Goal: Book appointment/travel/reservation

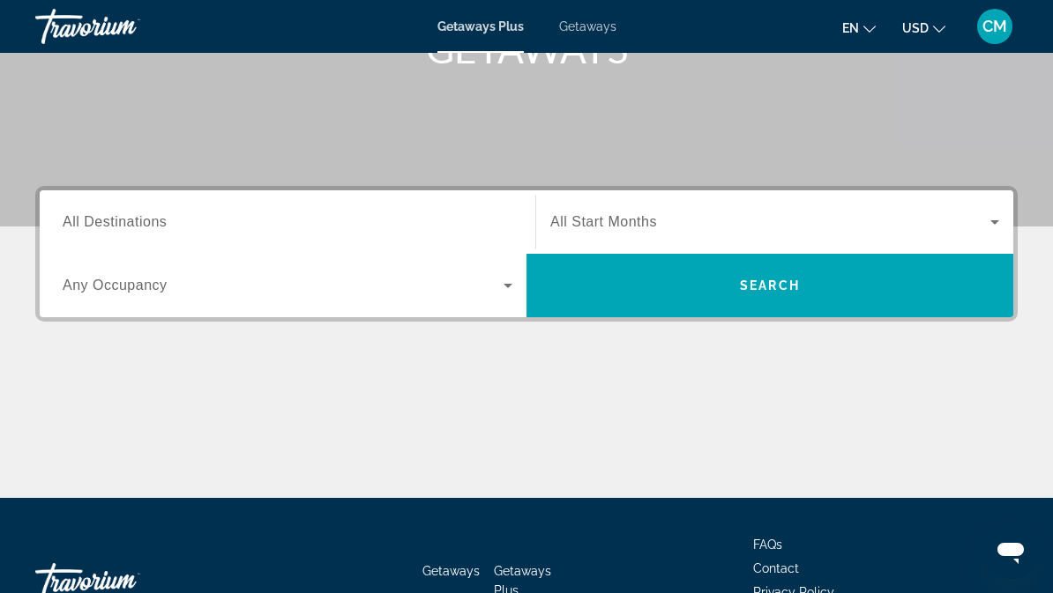
scroll to position [302, 0]
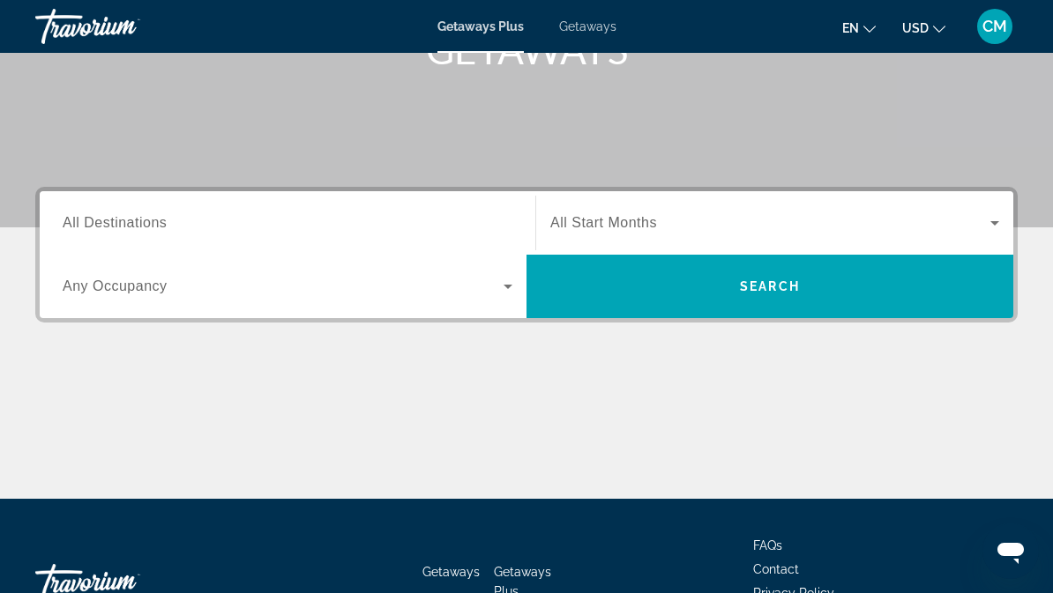
click at [113, 219] on span "All Destinations" at bounding box center [115, 222] width 104 height 15
click at [113, 219] on input "Destination All Destinations" at bounding box center [288, 223] width 450 height 21
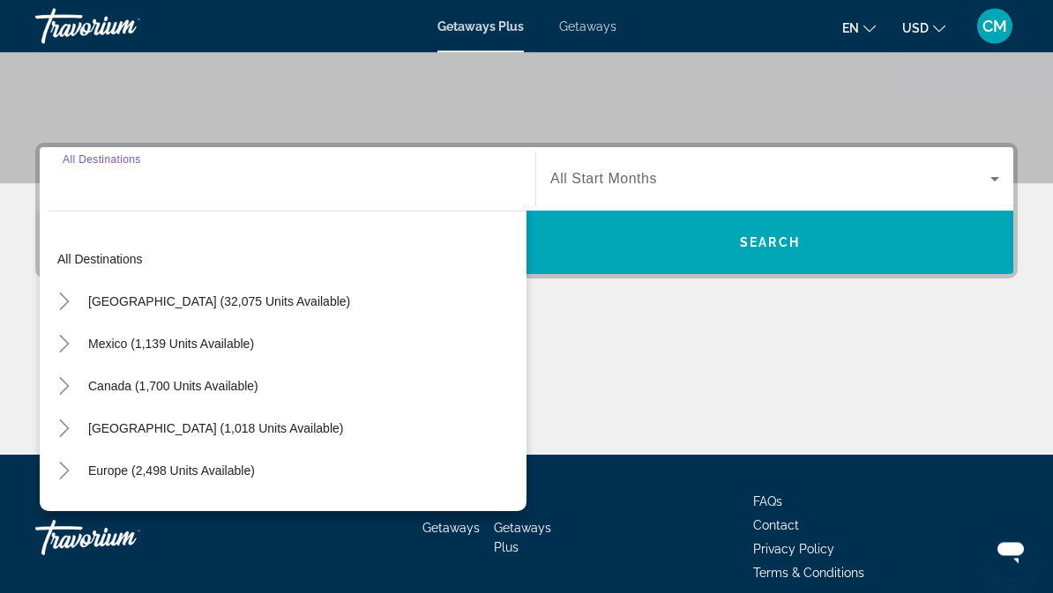
scroll to position [422, 0]
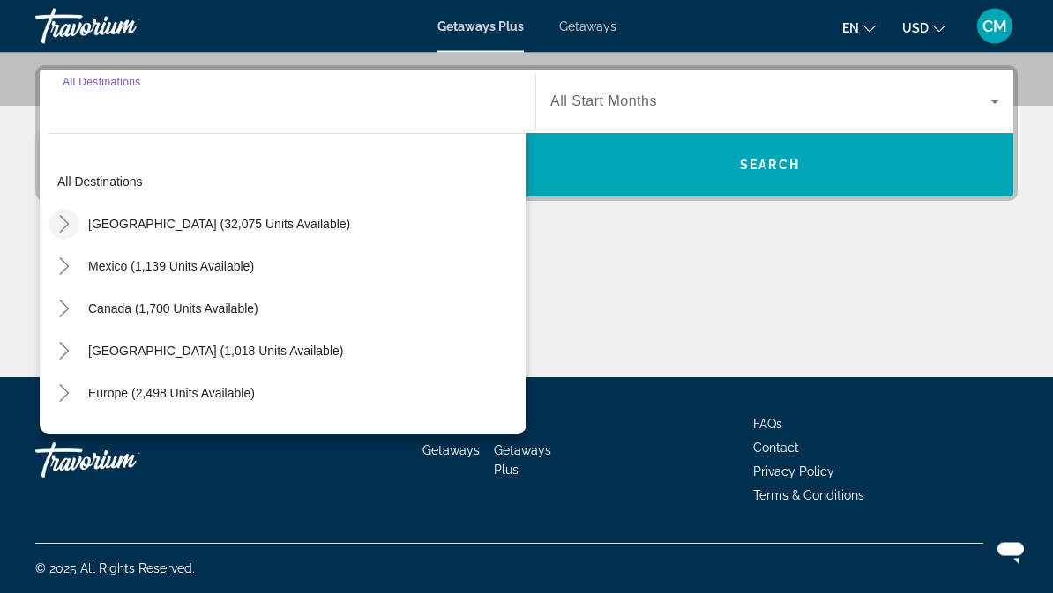
click at [61, 224] on icon "Toggle United States (32,075 units available)" at bounding box center [65, 225] width 18 height 18
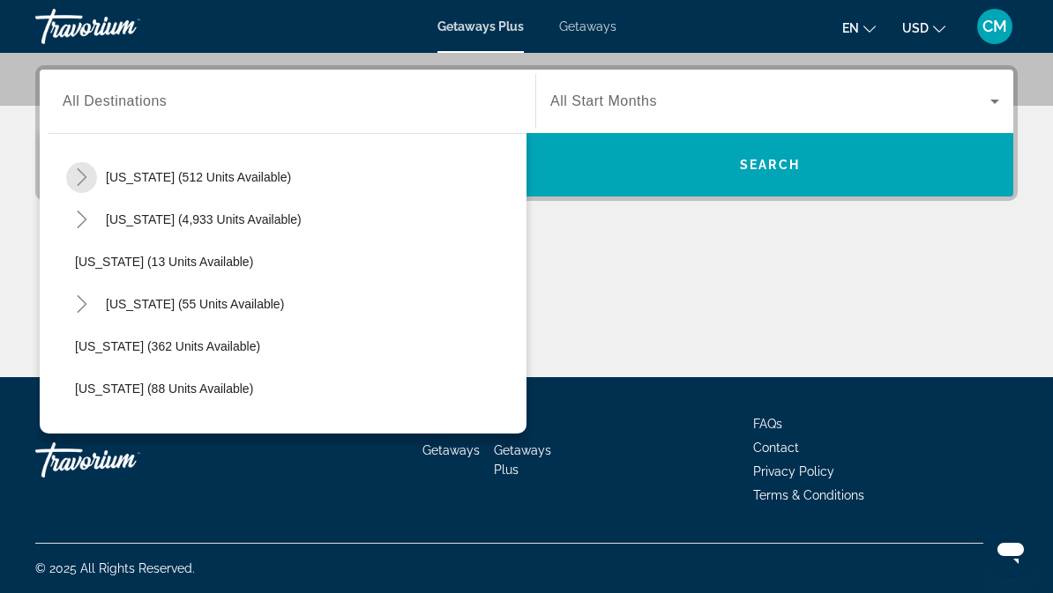
scroll to position [214, 0]
click at [86, 230] on mat-icon "Toggle Florida (4,933 units available)" at bounding box center [81, 221] width 31 height 31
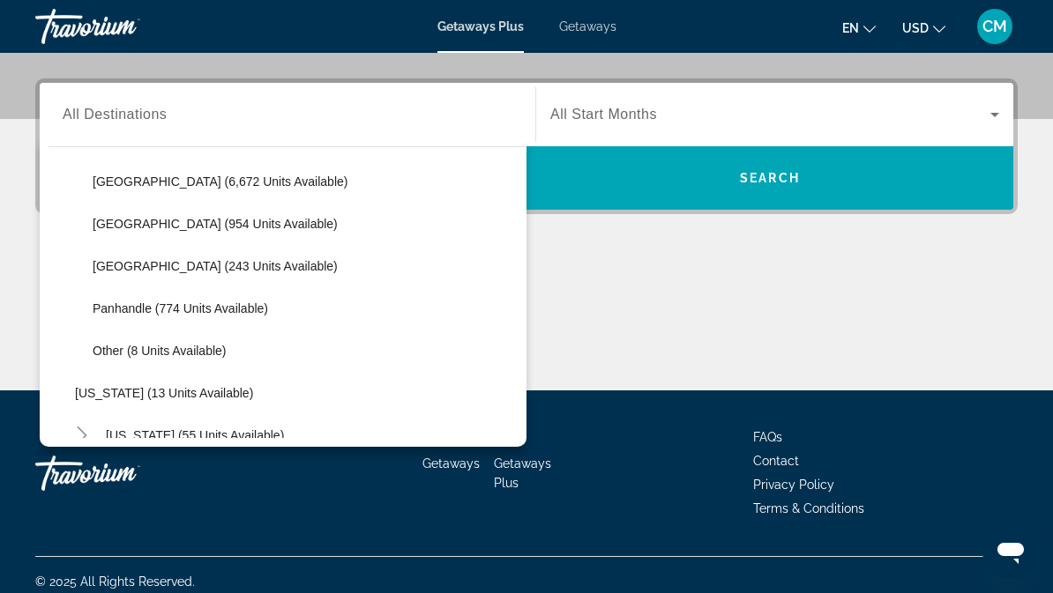
scroll to position [408, 0]
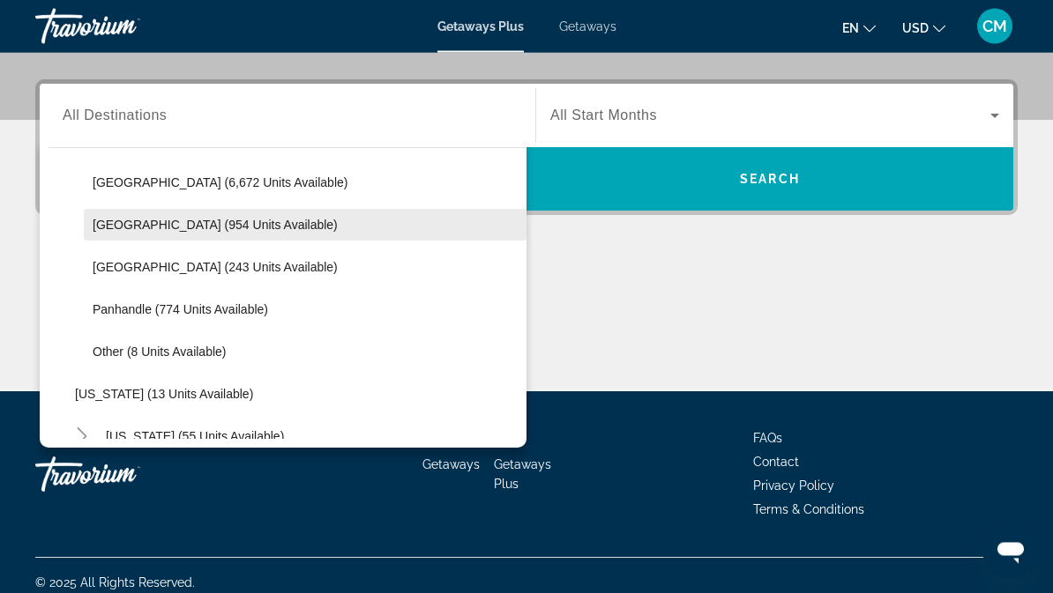
click at [127, 222] on span "[GEOGRAPHIC_DATA] (954 units available)" at bounding box center [215, 226] width 245 height 14
type input "**********"
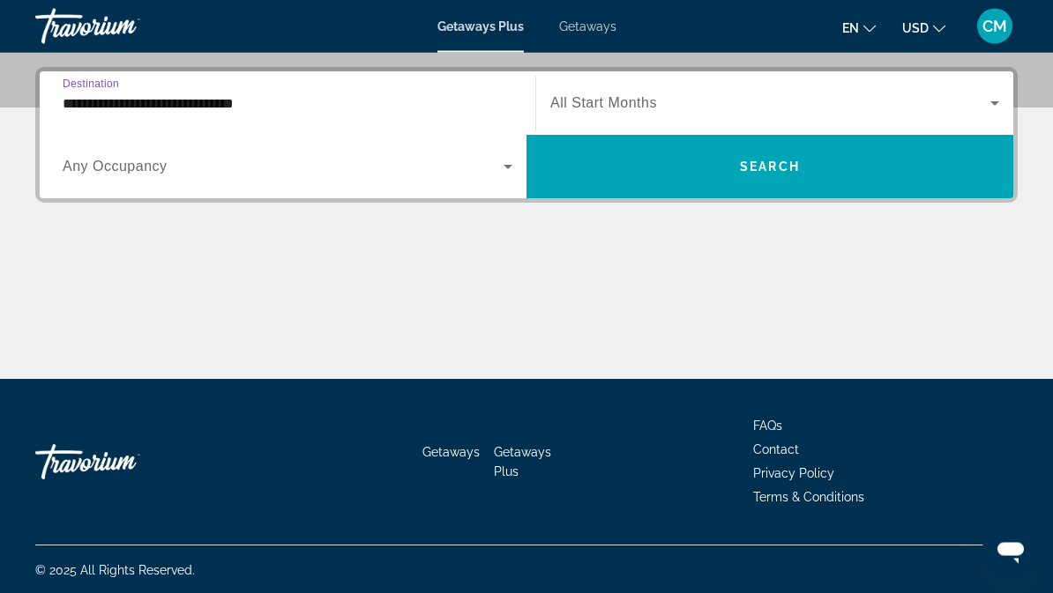
scroll to position [422, 0]
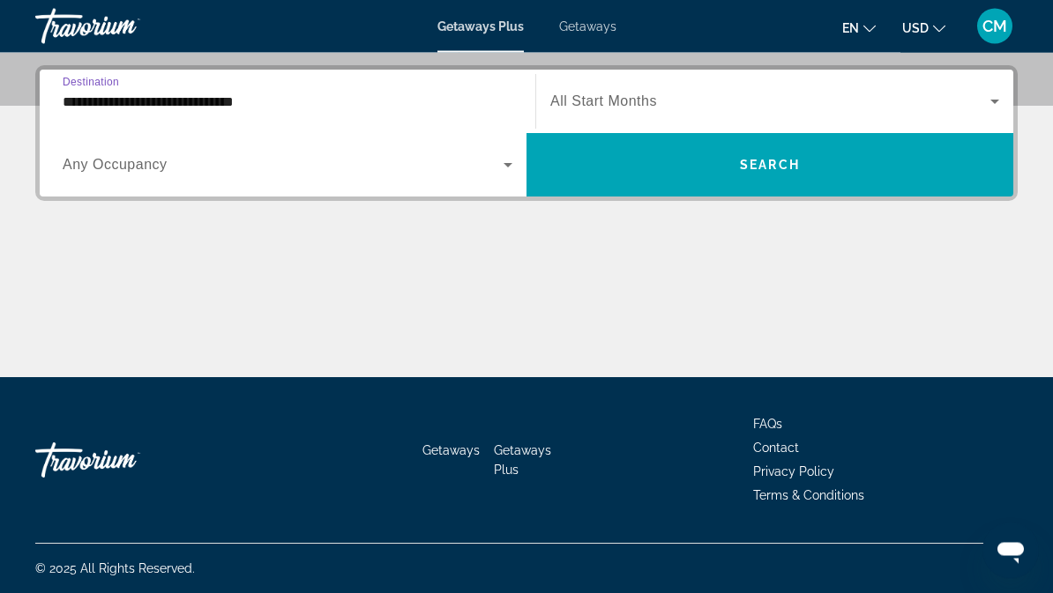
click at [82, 167] on span "Any Occupancy" at bounding box center [115, 165] width 105 height 15
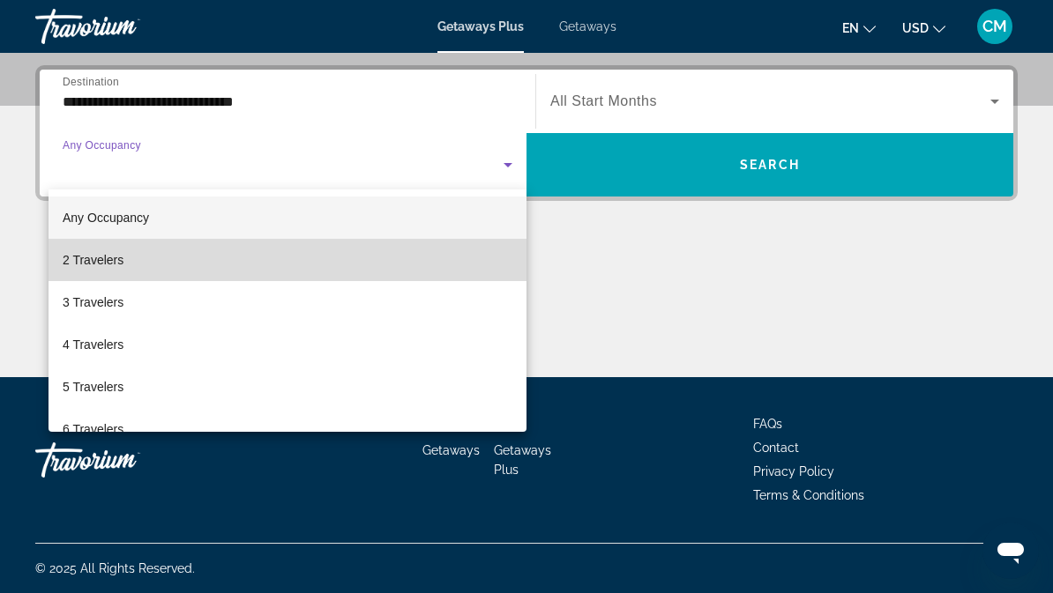
click at [84, 255] on span "2 Travelers" at bounding box center [93, 260] width 61 height 21
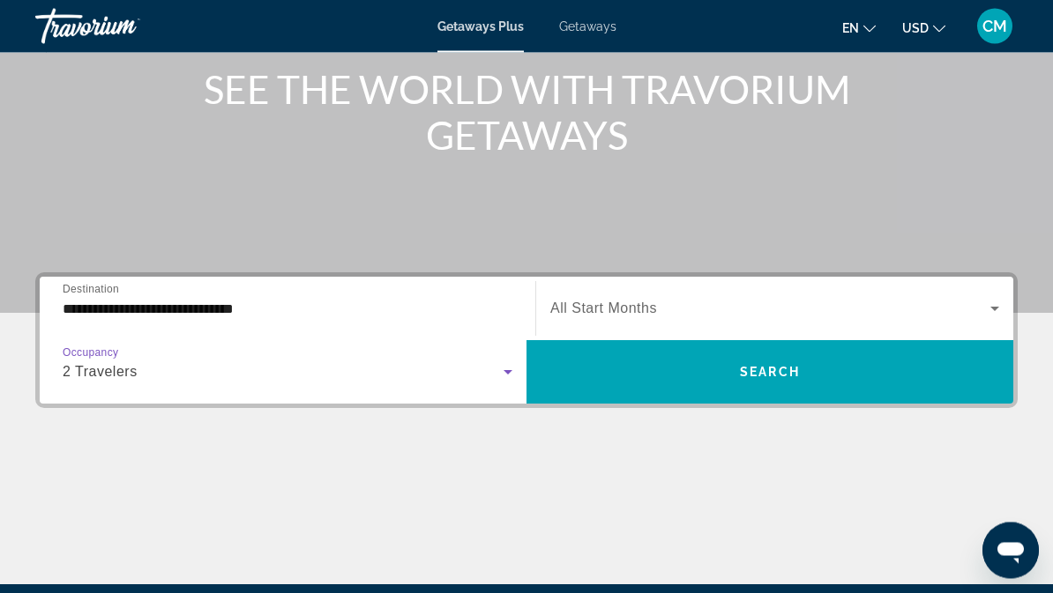
click at [608, 299] on span "Search widget" at bounding box center [770, 309] width 440 height 21
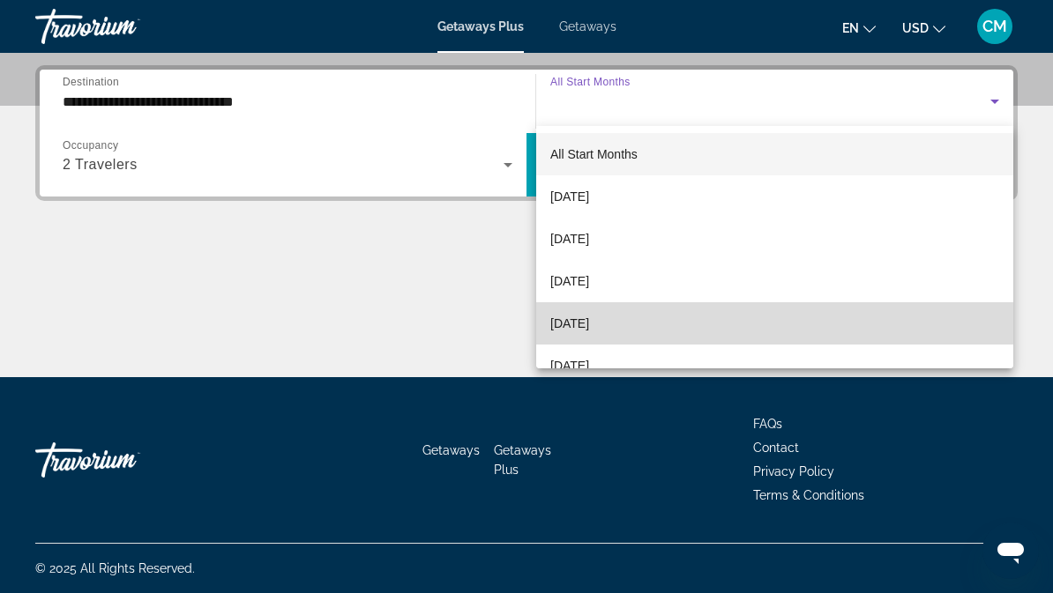
click at [589, 320] on span "[DATE]" at bounding box center [569, 323] width 39 height 21
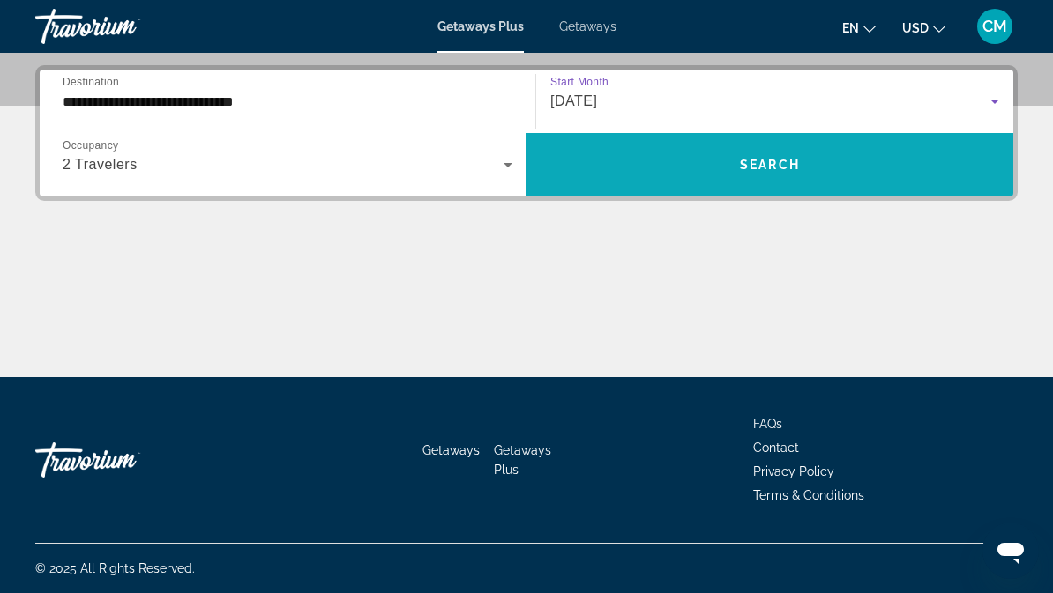
click at [762, 178] on span "Search widget" at bounding box center [769, 165] width 487 height 42
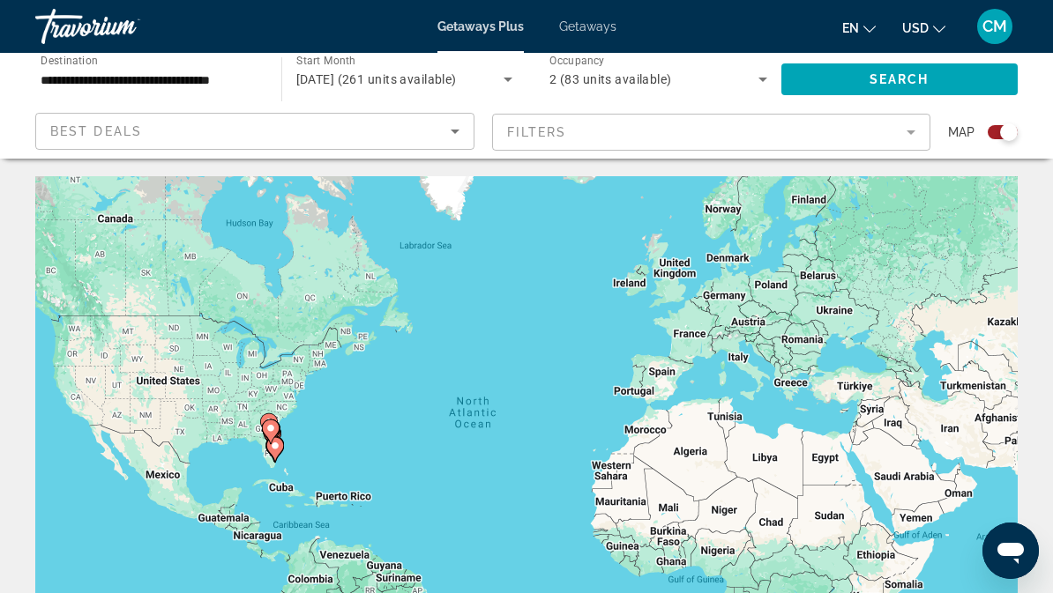
click at [264, 421] on icon "Main content" at bounding box center [271, 432] width 16 height 23
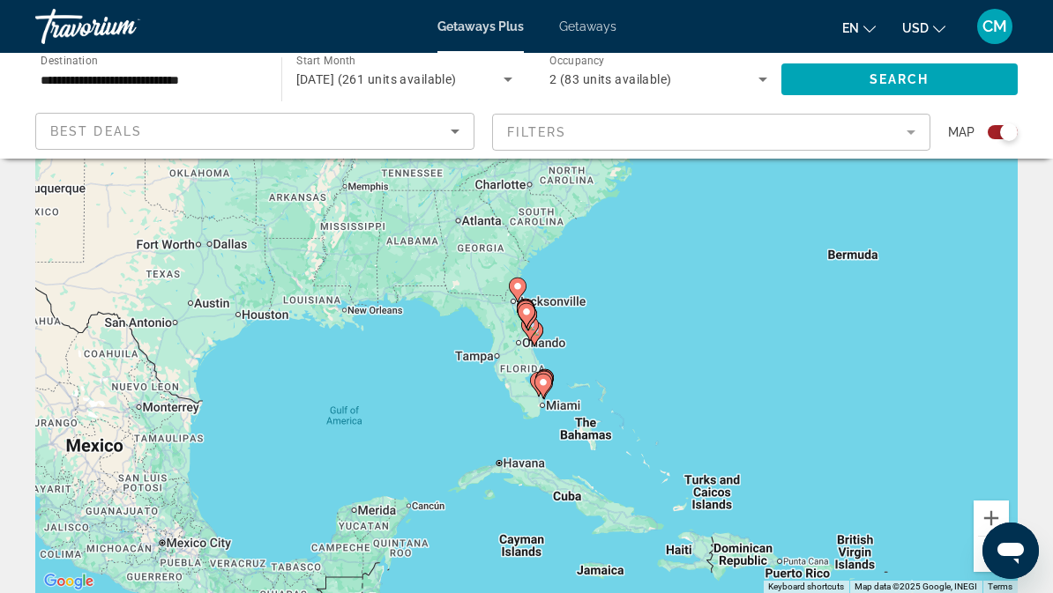
click at [551, 384] on icon "Main content" at bounding box center [543, 386] width 16 height 23
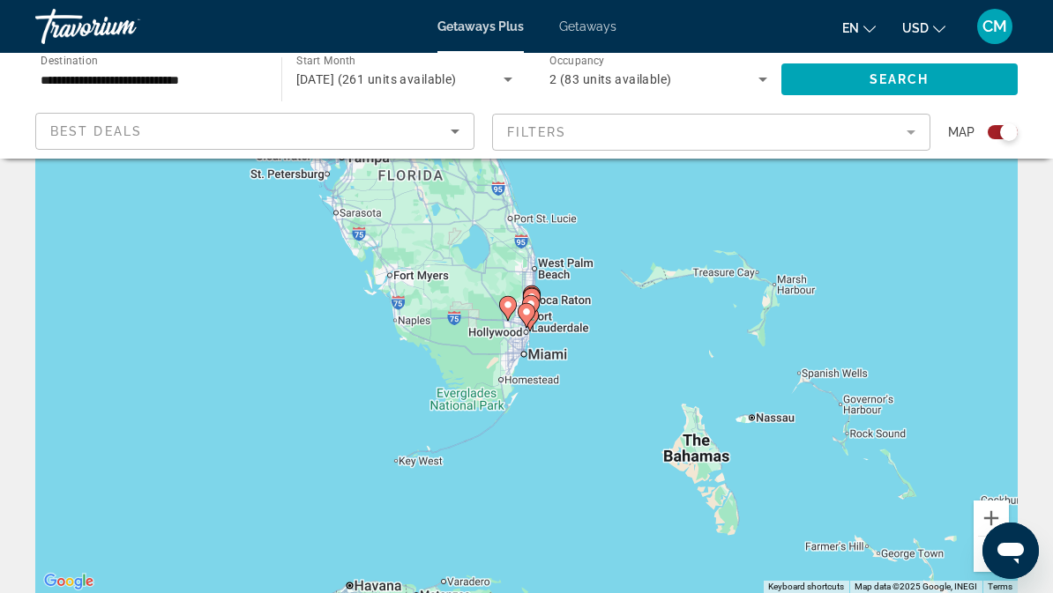
click at [540, 303] on gmp-advanced-marker "Main content" at bounding box center [532, 300] width 18 height 26
type input "**********"
click at [526, 296] on gmp-advanced-marker "Main content" at bounding box center [531, 308] width 18 height 26
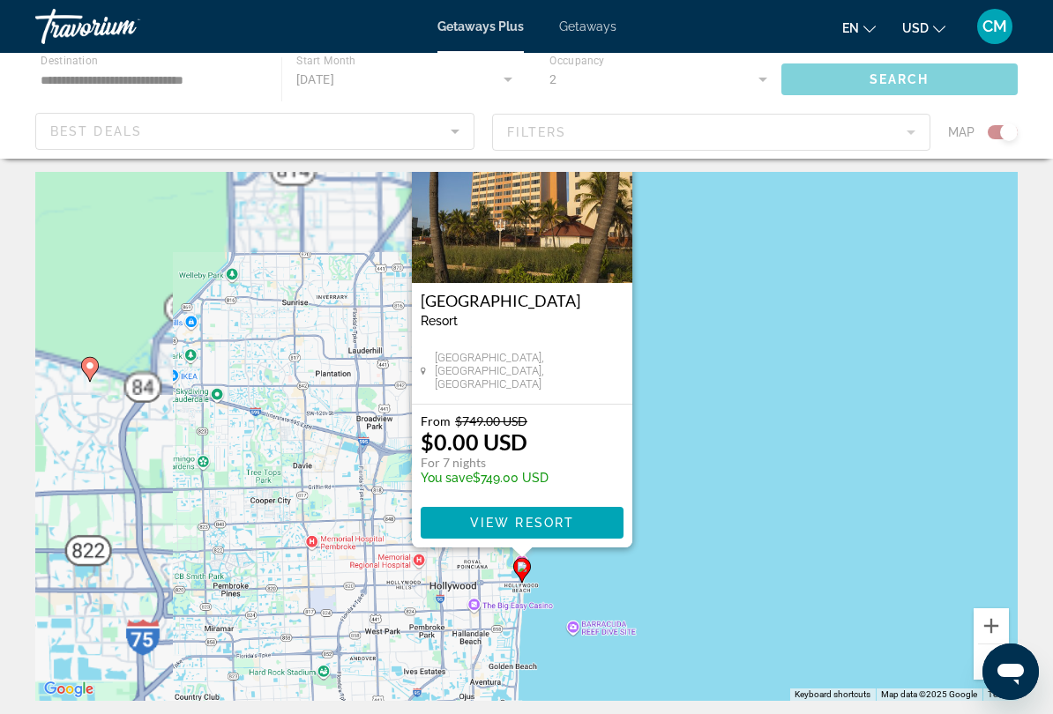
scroll to position [0, 0]
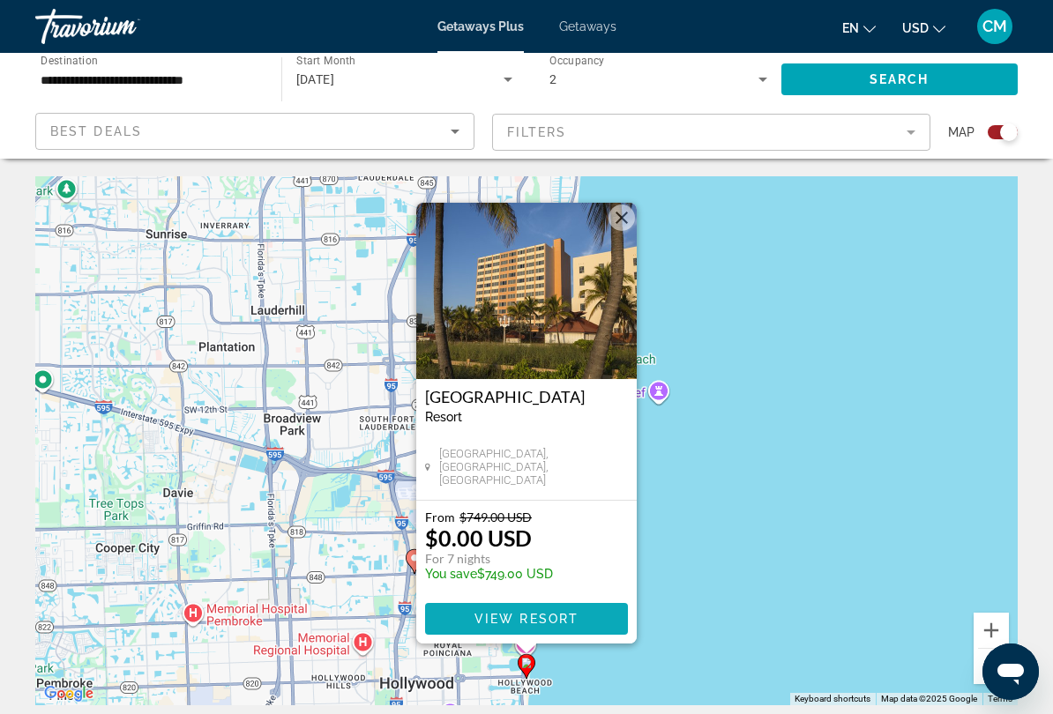
click at [558, 593] on span "View Resort" at bounding box center [526, 619] width 104 height 14
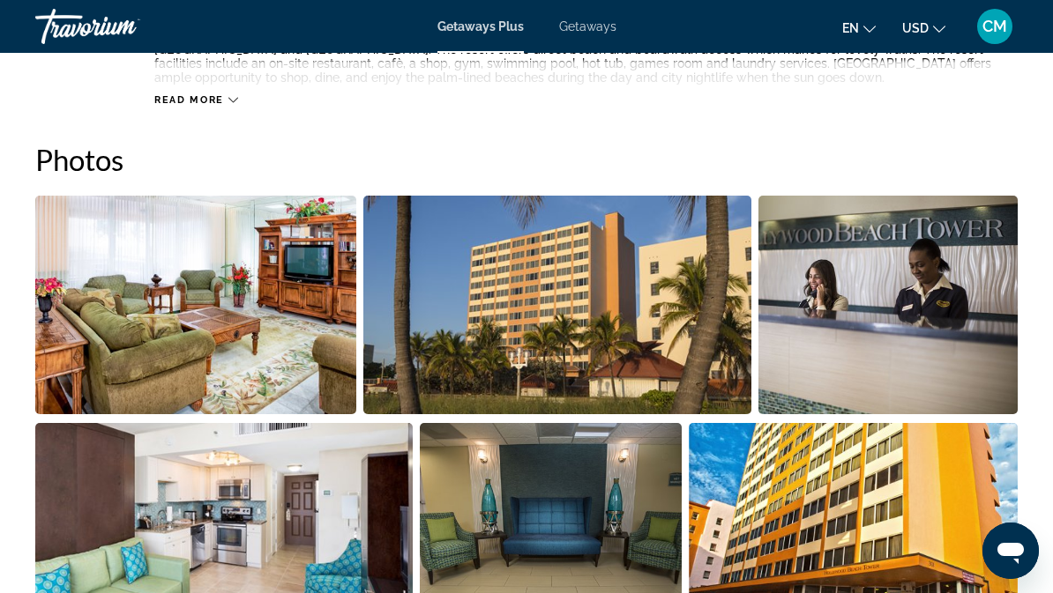
scroll to position [1071, 0]
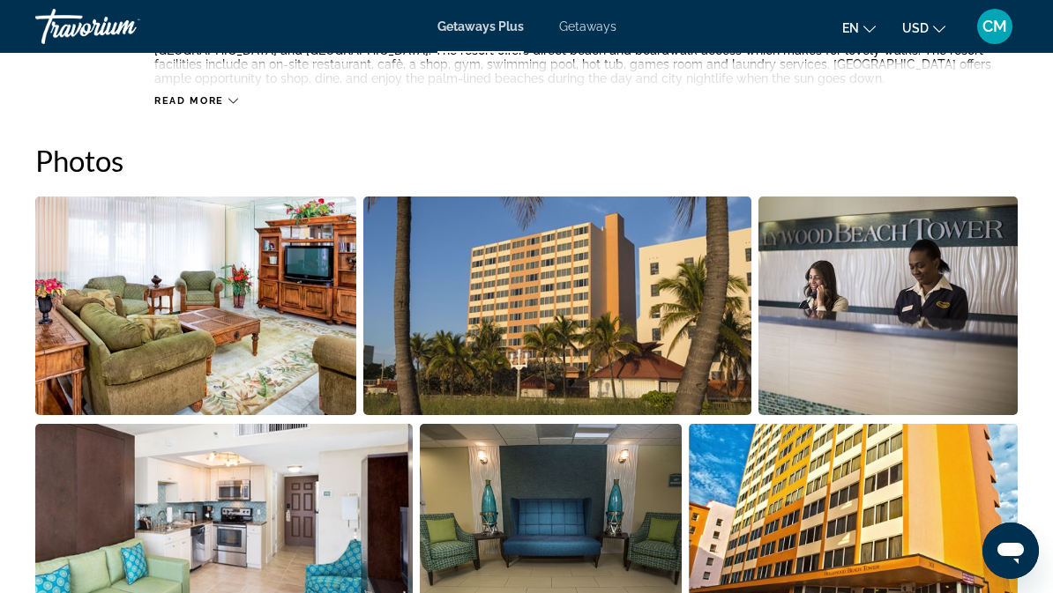
click at [268, 329] on img "Open full-screen image slider" at bounding box center [195, 306] width 321 height 219
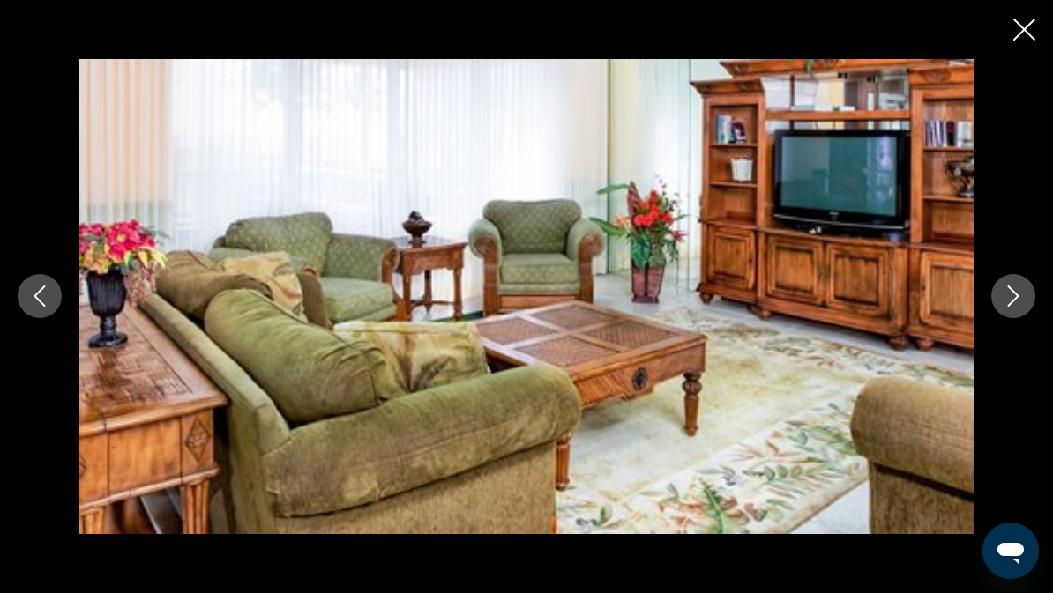
click at [575, 249] on img "Main content" at bounding box center [526, 296] width 894 height 474
click at [1018, 304] on icon "Next image" at bounding box center [1013, 296] width 21 height 21
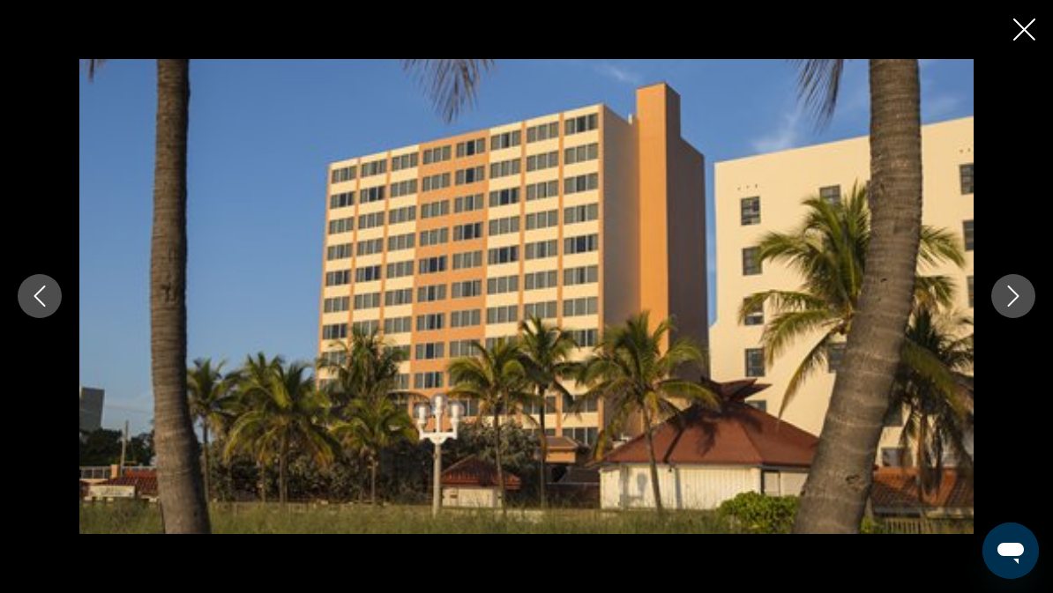
click at [1010, 302] on icon "Next image" at bounding box center [1013, 296] width 21 height 21
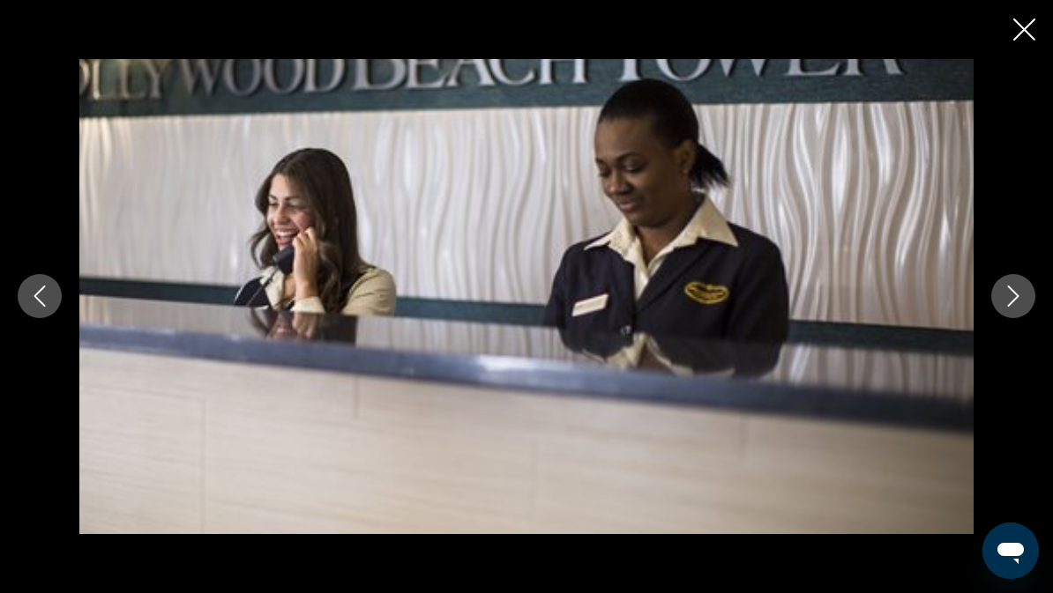
click at [1004, 310] on button "Next image" at bounding box center [1013, 296] width 44 height 44
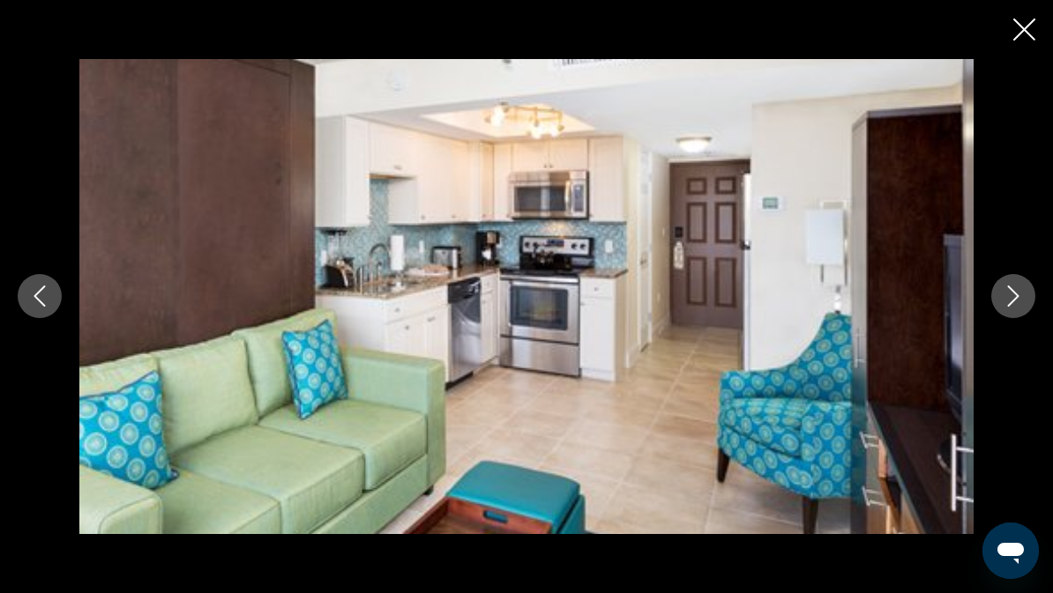
click at [1011, 310] on button "Next image" at bounding box center [1013, 296] width 44 height 44
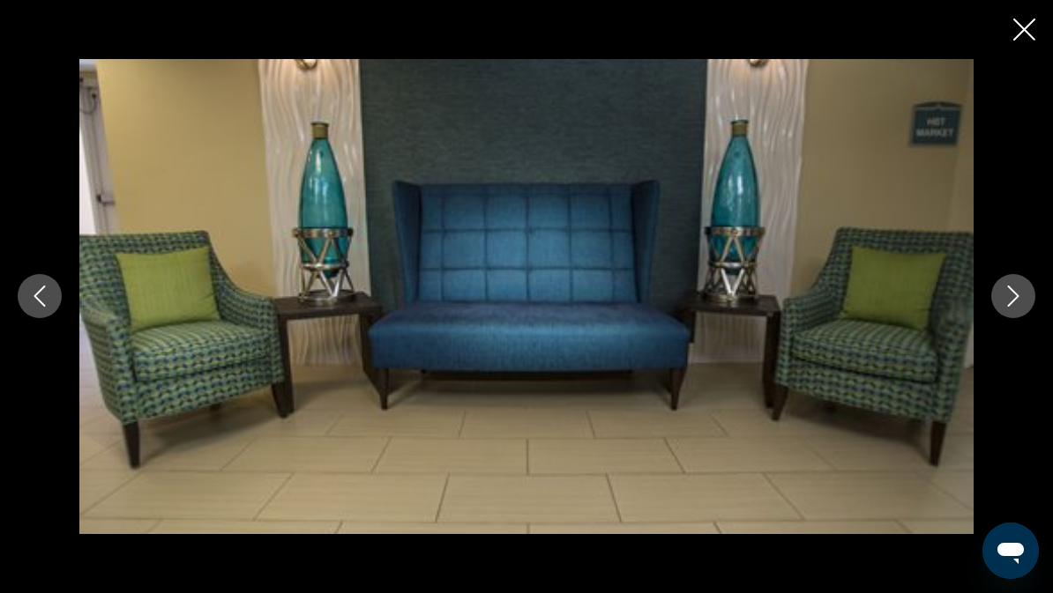
click at [1014, 307] on icon "Next image" at bounding box center [1013, 296] width 21 height 21
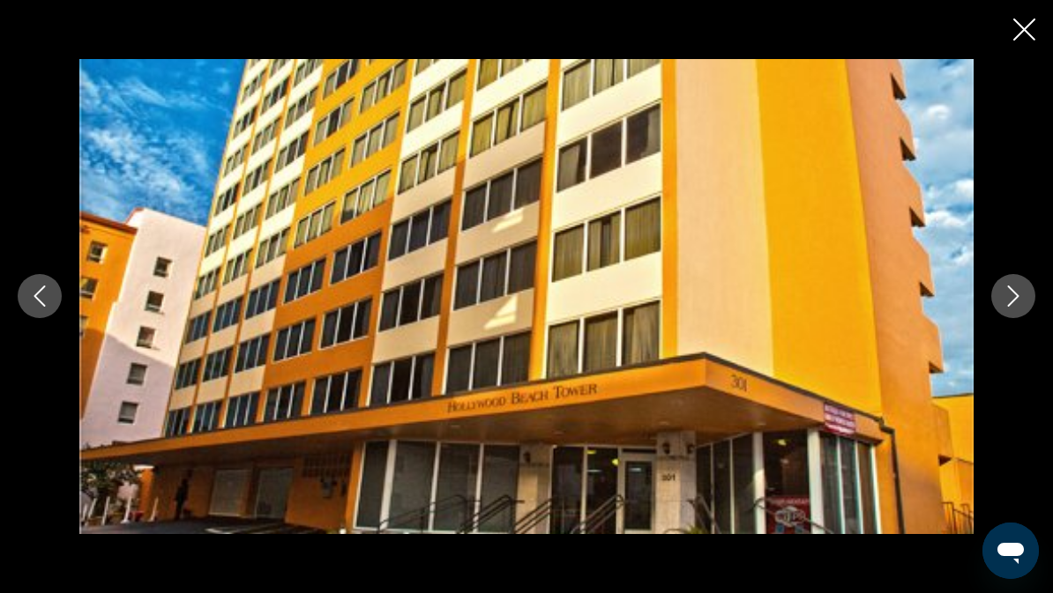
click at [1003, 295] on icon "Next image" at bounding box center [1013, 296] width 21 height 21
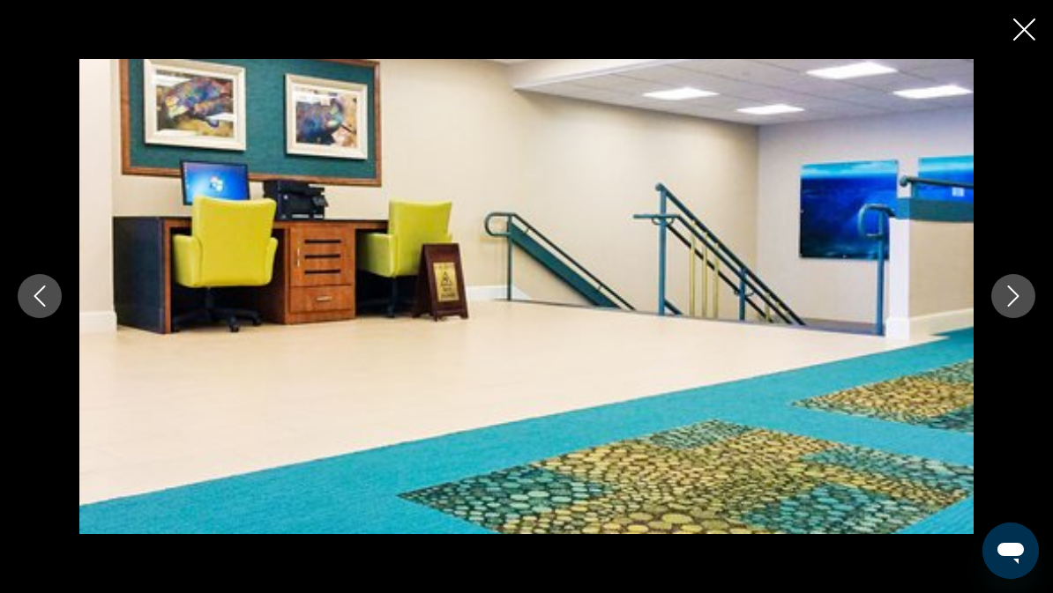
click at [1011, 297] on icon "Next image" at bounding box center [1013, 296] width 21 height 21
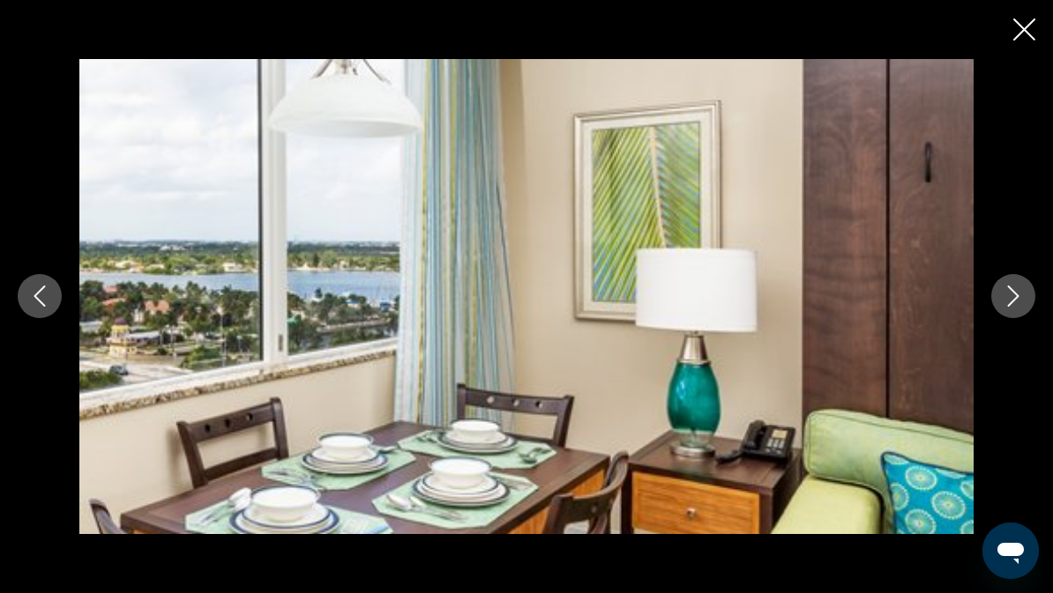
click at [1024, 42] on button "Close slideshow" at bounding box center [1024, 31] width 22 height 27
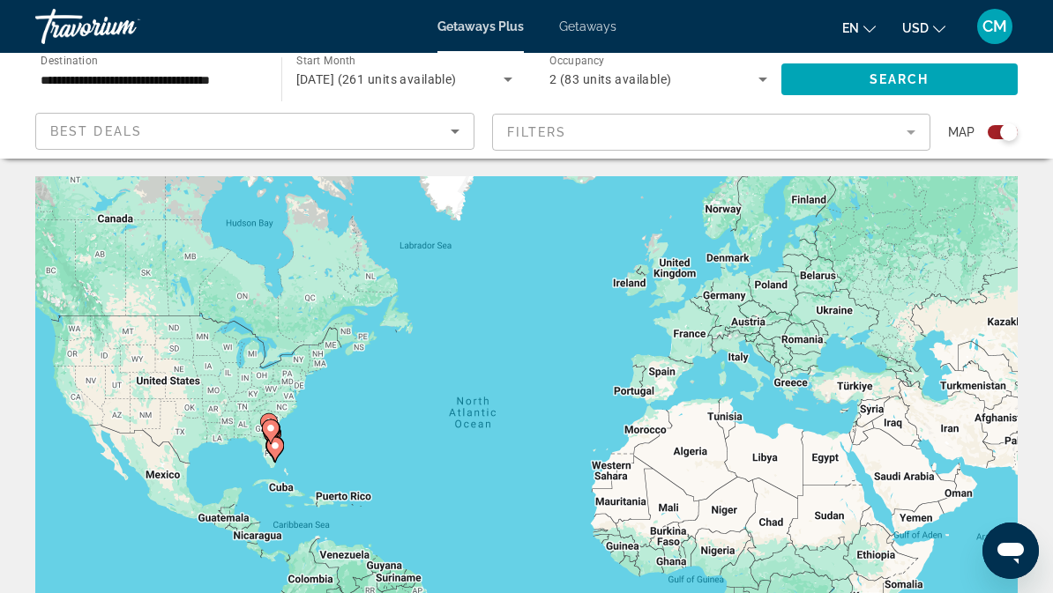
click at [265, 419] on gmp-advanced-marker "Main content" at bounding box center [271, 432] width 18 height 26
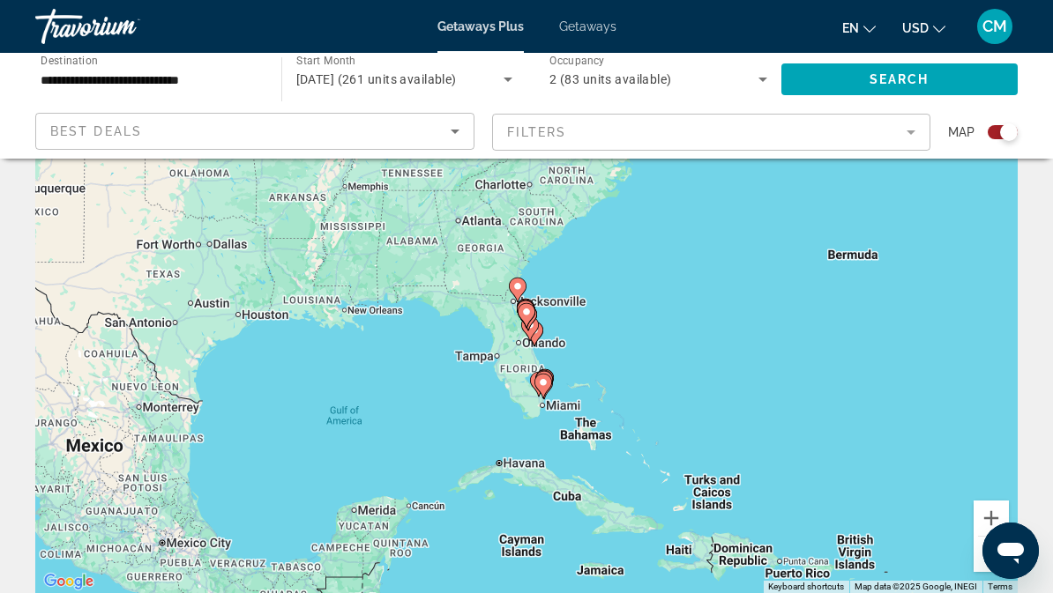
click at [543, 383] on image "Main content" at bounding box center [543, 382] width 11 height 11
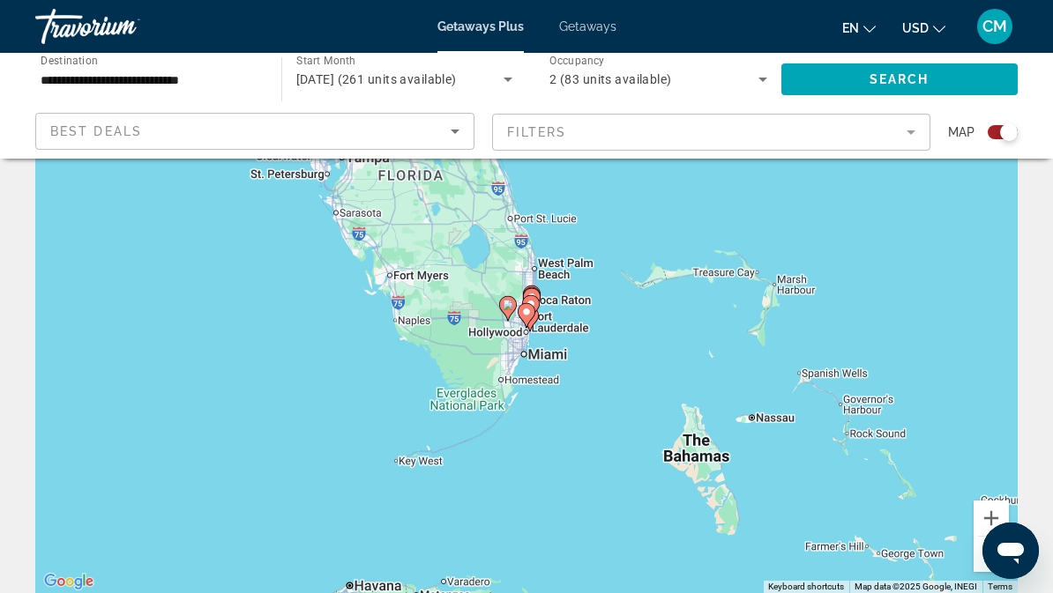
type input "**********"
click at [536, 321] on icon "Main content" at bounding box center [530, 319] width 18 height 25
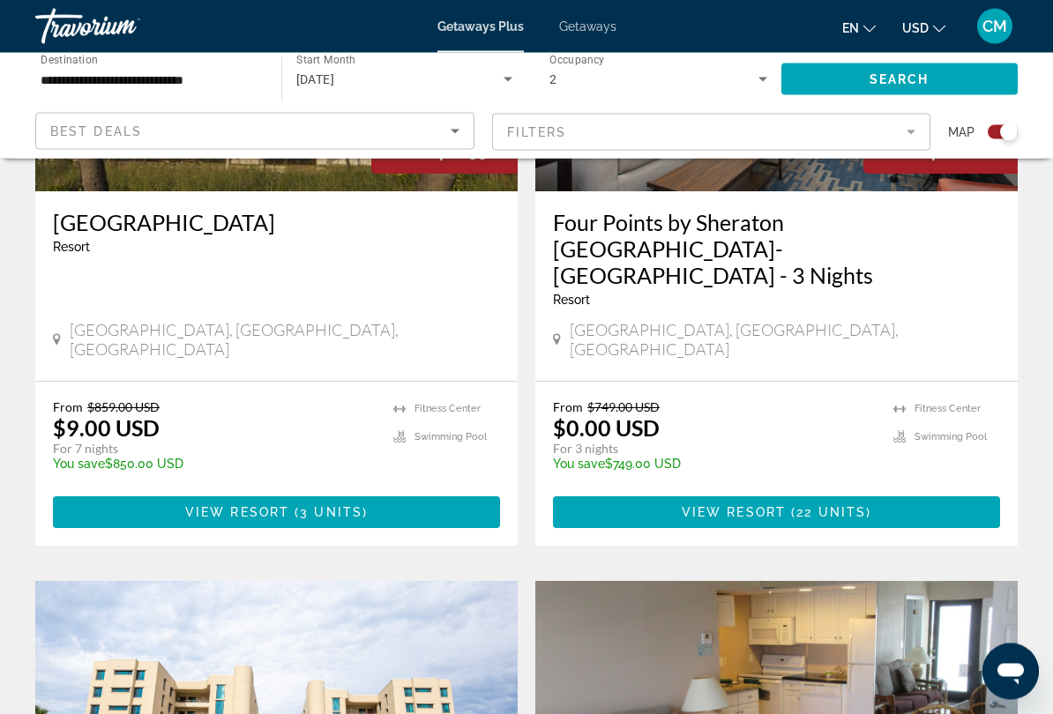
scroll to position [858, 0]
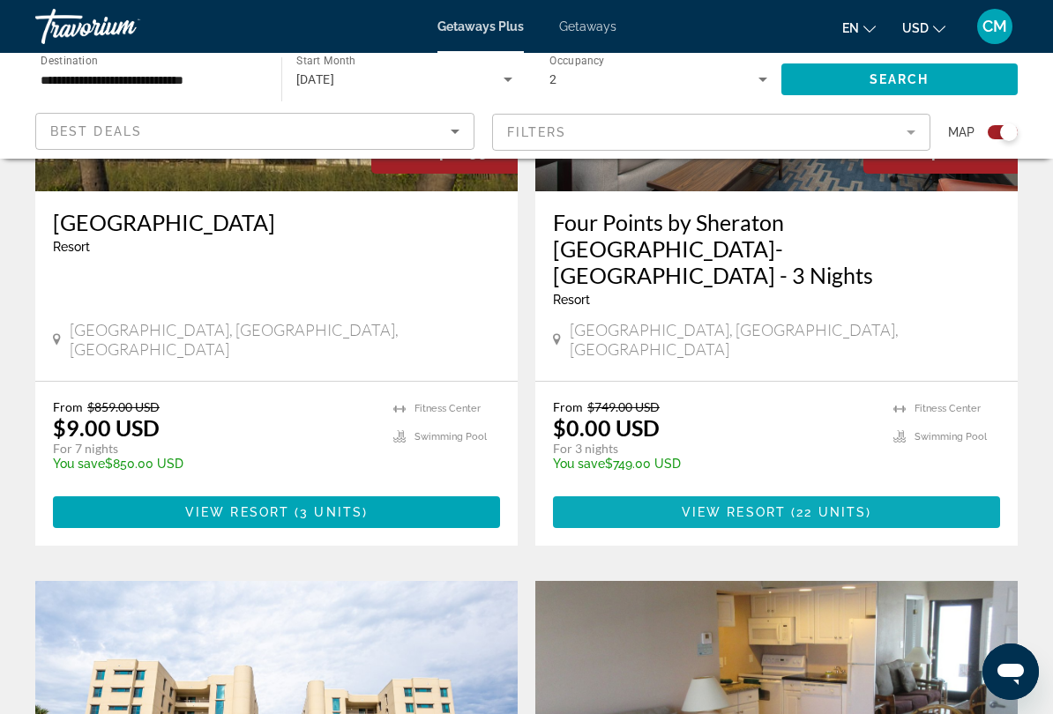
click at [818, 491] on span "Main content" at bounding box center [776, 512] width 447 height 42
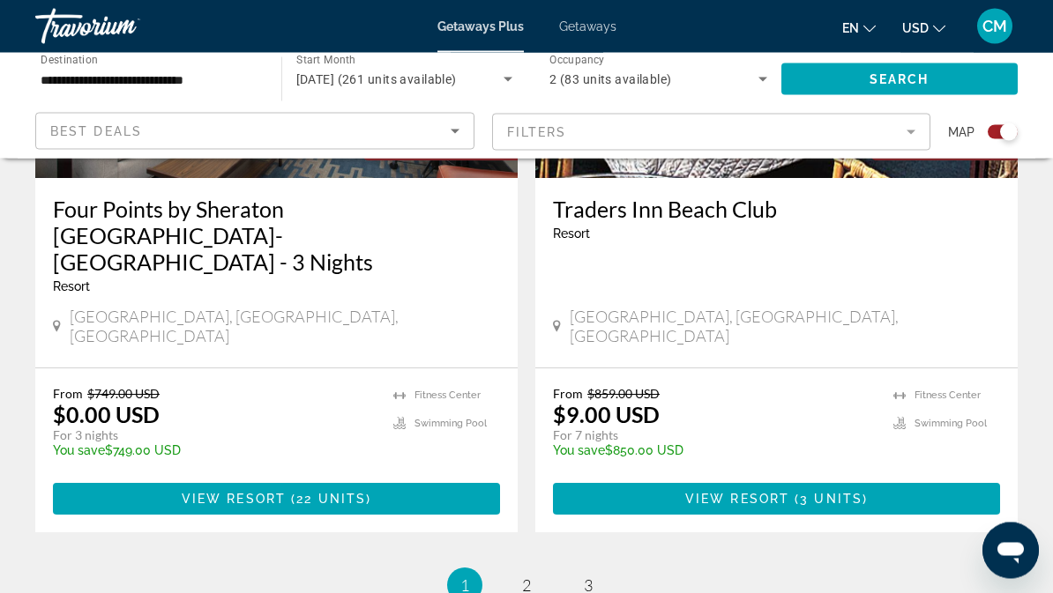
scroll to position [3966, 0]
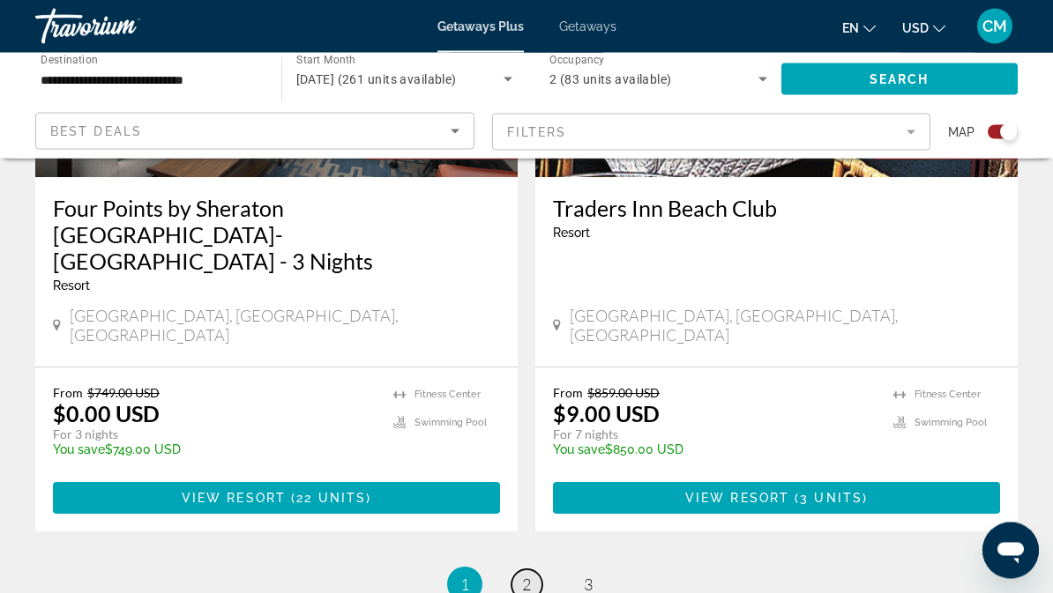
click at [526, 570] on link "page 2" at bounding box center [526, 585] width 31 height 31
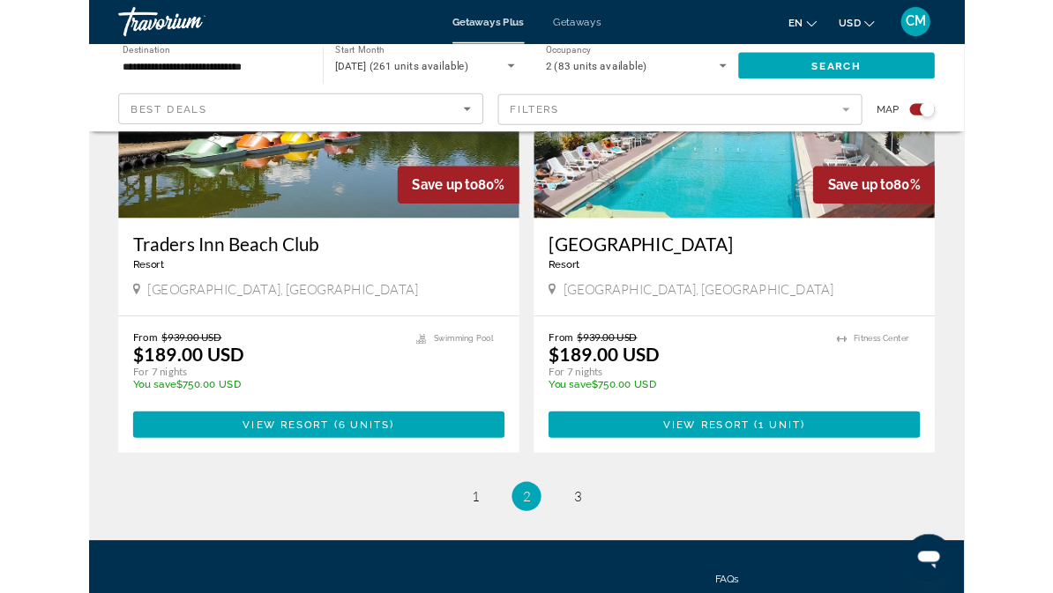
scroll to position [4059, 0]
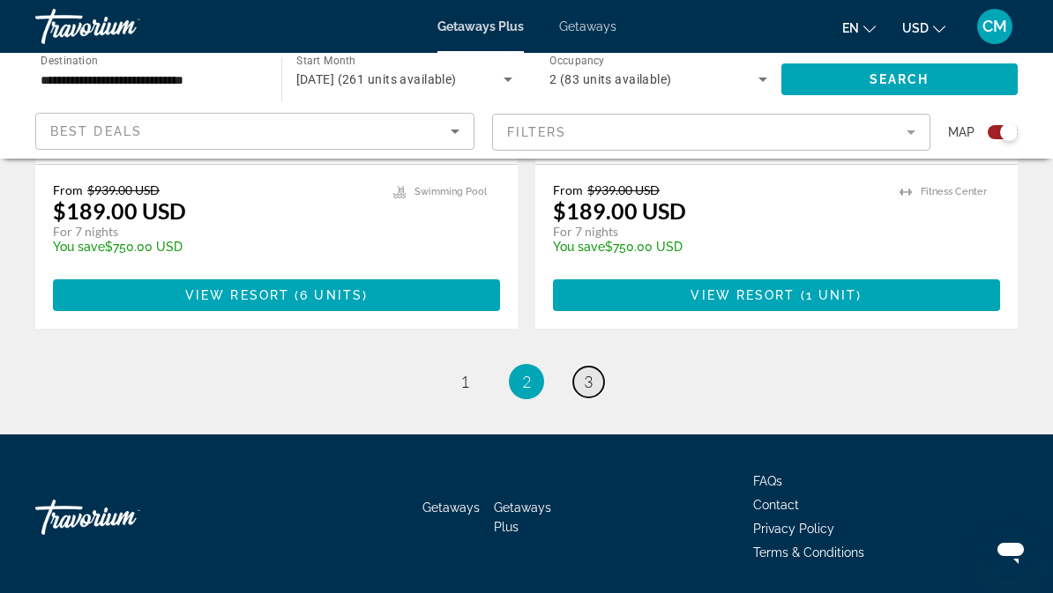
click at [600, 367] on link "page 3" at bounding box center [588, 382] width 31 height 31
